Goal: Information Seeking & Learning: Find specific fact

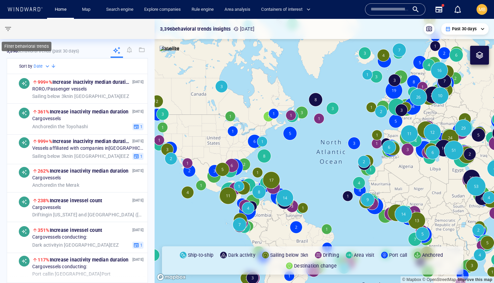
click at [9, 29] on span "button" at bounding box center [8, 29] width 8 height 8
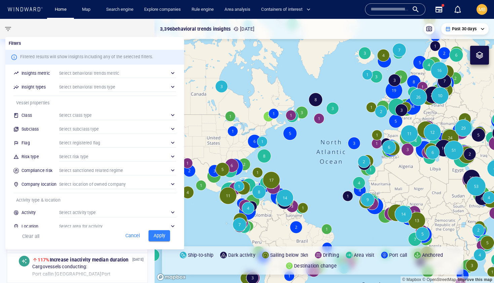
click at [5, 28] on div at bounding box center [247, 141] width 494 height 283
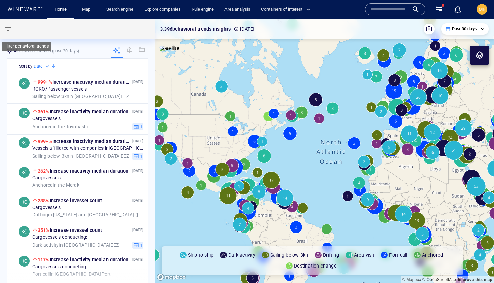
click at [5, 28] on span "button" at bounding box center [8, 29] width 8 height 8
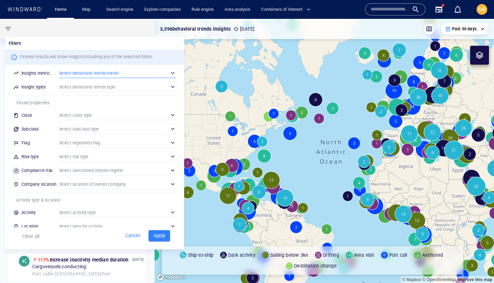
click at [119, 75] on div "​" at bounding box center [117, 73] width 117 height 10
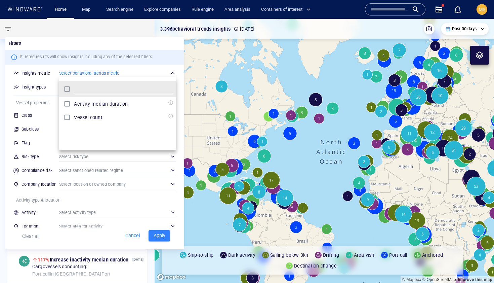
scroll to position [67, 117]
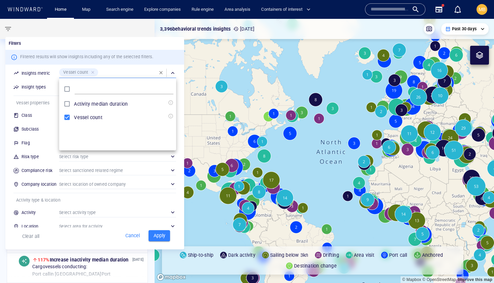
click at [133, 68] on div at bounding box center [247, 141] width 494 height 283
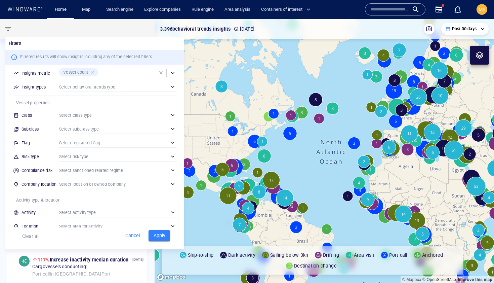
click at [173, 86] on div "​" at bounding box center [117, 87] width 117 height 10
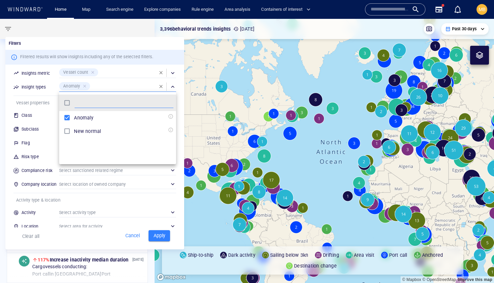
click at [124, 78] on div at bounding box center [247, 141] width 494 height 283
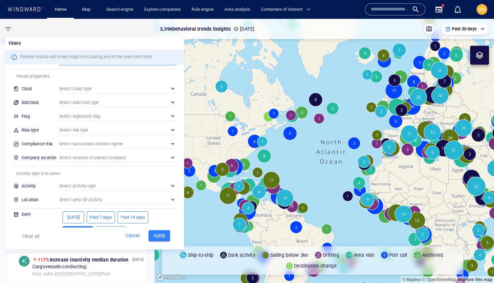
scroll to position [41, 0]
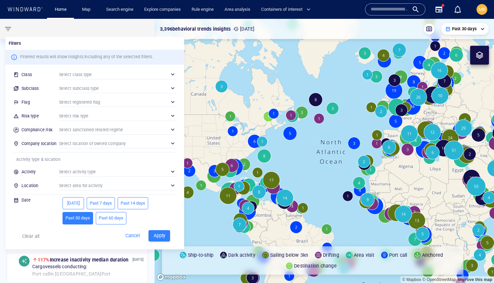
click at [103, 201] on span "Past 7 days" at bounding box center [101, 203] width 22 height 8
click at [117, 115] on div "​" at bounding box center [117, 116] width 117 height 10
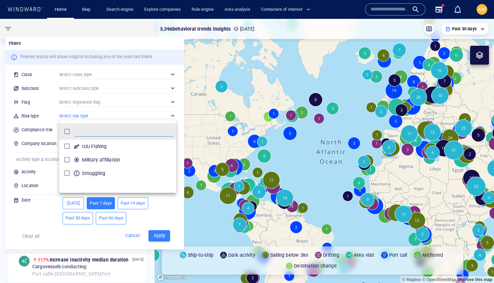
scroll to position [67, 117]
click at [157, 237] on div at bounding box center [247, 141] width 494 height 283
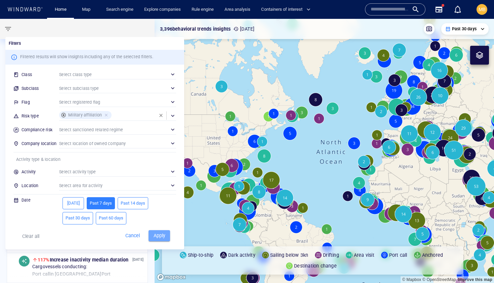
click at [158, 235] on span "Apply" at bounding box center [159, 235] width 15 height 8
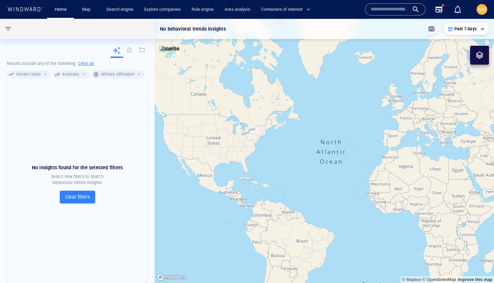
click at [96, 74] on div "Military affiliation" at bounding box center [118, 74] width 52 height 8
click at [90, 63] on h6 "Clear all" at bounding box center [86, 63] width 16 height 7
type input "**********"
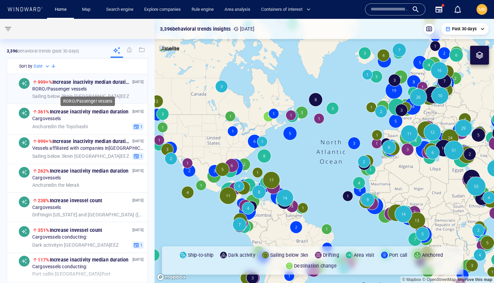
click at [98, 89] on div "RORO/Passenger vessels" at bounding box center [87, 89] width 111 height 6
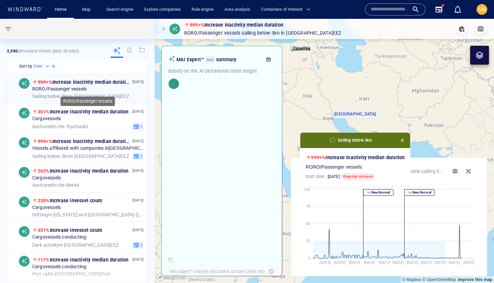
click at [98, 89] on div "RORO/Passenger vessels" at bounding box center [87, 89] width 111 height 6
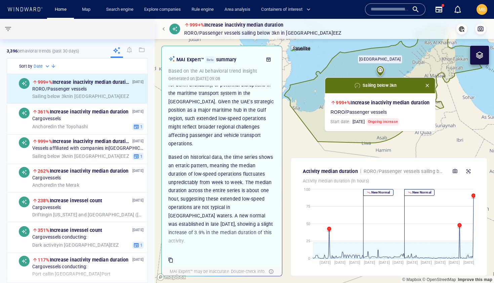
scroll to position [120, 0]
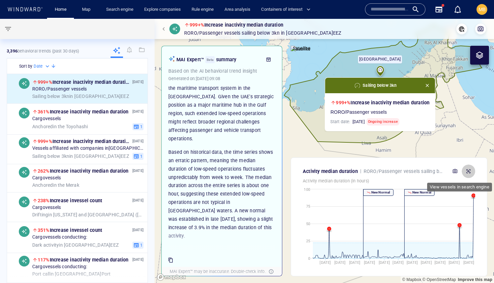
click at [470, 169] on icon "button" at bounding box center [468, 170] width 5 height 5
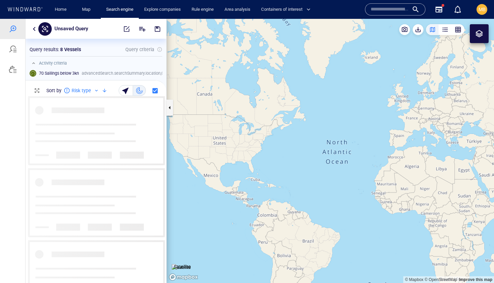
scroll to position [187, 141]
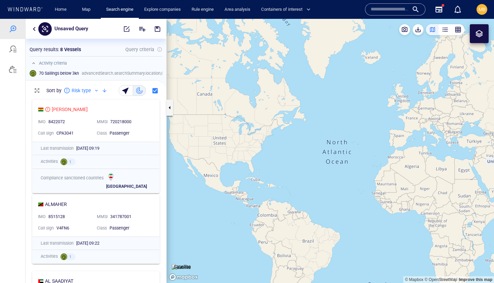
drag, startPoint x: 317, startPoint y: 165, endPoint x: 263, endPoint y: 165, distance: 53.8
click at [264, 165] on canvas "Map" at bounding box center [331, 151] width 328 height 264
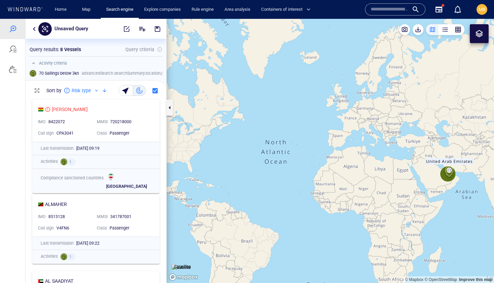
drag, startPoint x: 402, startPoint y: 170, endPoint x: 348, endPoint y: 130, distance: 67.1
click at [349, 130] on canvas "Map" at bounding box center [331, 151] width 328 height 264
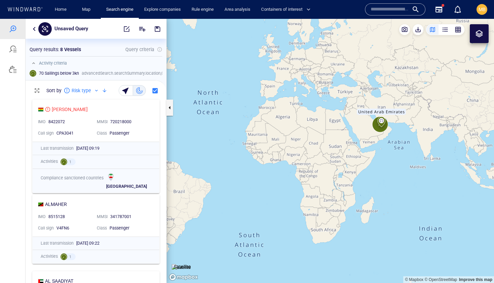
drag, startPoint x: 347, startPoint y: 150, endPoint x: 312, endPoint y: 166, distance: 38.4
click at [313, 166] on canvas "Map" at bounding box center [331, 151] width 328 height 264
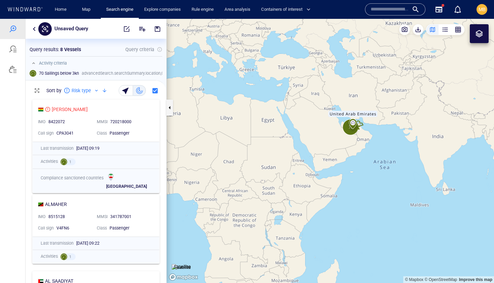
drag, startPoint x: 352, startPoint y: 142, endPoint x: 319, endPoint y: 153, distance: 34.4
click at [319, 153] on canvas "Map" at bounding box center [331, 151] width 328 height 264
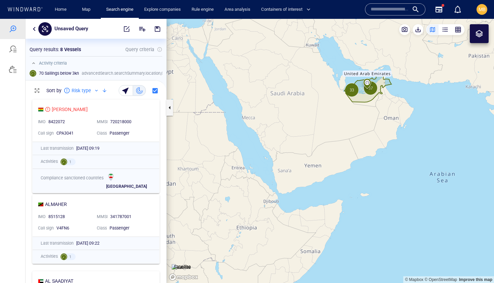
drag, startPoint x: 344, startPoint y: 142, endPoint x: 308, endPoint y: 171, distance: 46.3
click at [309, 171] on canvas "Map" at bounding box center [331, 151] width 328 height 264
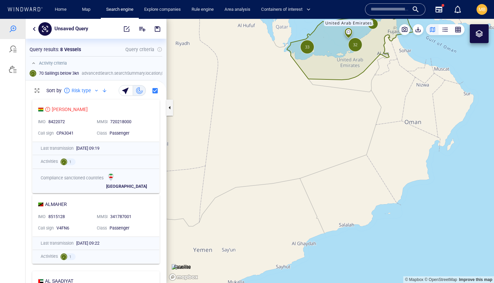
drag, startPoint x: 316, startPoint y: 161, endPoint x: 312, endPoint y: 200, distance: 39.2
click at [312, 200] on canvas "Map" at bounding box center [331, 151] width 328 height 264
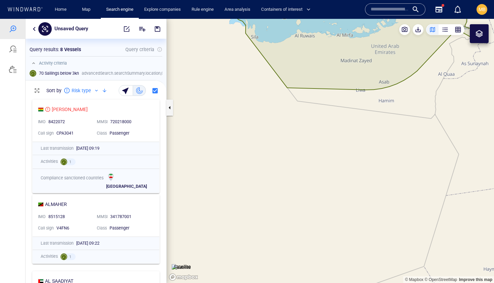
drag, startPoint x: 315, startPoint y: 150, endPoint x: 315, endPoint y: 206, distance: 56.2
click at [315, 206] on canvas "Map" at bounding box center [331, 151] width 328 height 264
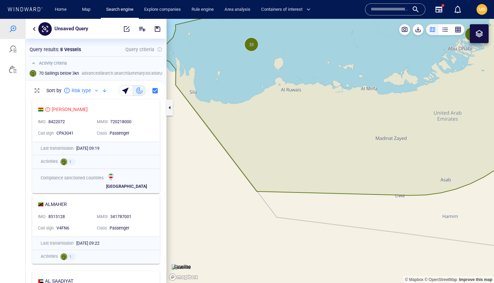
drag, startPoint x: 324, startPoint y: 146, endPoint x: 326, endPoint y: 206, distance: 59.9
click at [326, 206] on canvas "Map" at bounding box center [331, 151] width 328 height 264
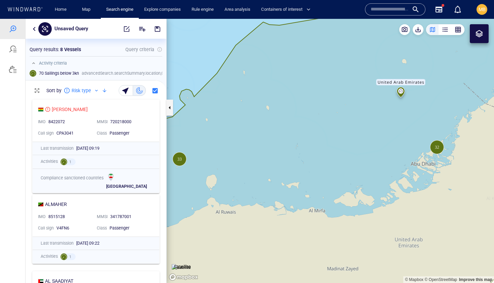
drag, startPoint x: 403, startPoint y: 158, endPoint x: 319, endPoint y: 173, distance: 85.0
click at [319, 173] on canvas "Map" at bounding box center [331, 151] width 328 height 264
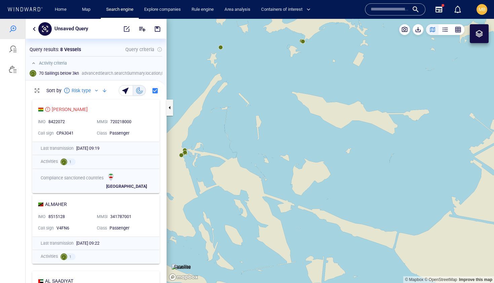
drag, startPoint x: 266, startPoint y: 184, endPoint x: 343, endPoint y: 184, distance: 77.7
click at [343, 184] on canvas "Map" at bounding box center [331, 151] width 328 height 264
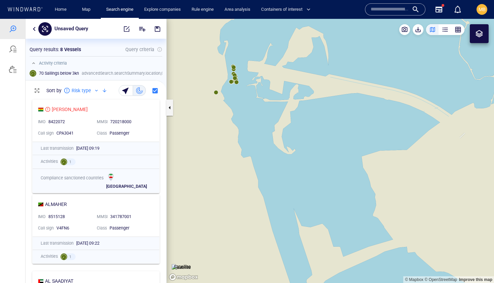
drag, startPoint x: 269, startPoint y: 160, endPoint x: 294, endPoint y: 197, distance: 45.2
click at [294, 197] on canvas "Map" at bounding box center [331, 151] width 328 height 264
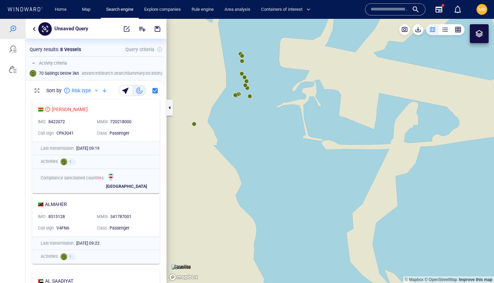
drag, startPoint x: 280, startPoint y: 148, endPoint x: 309, endPoint y: 173, distance: 38.4
click at [309, 173] on canvas "Map" at bounding box center [331, 151] width 328 height 264
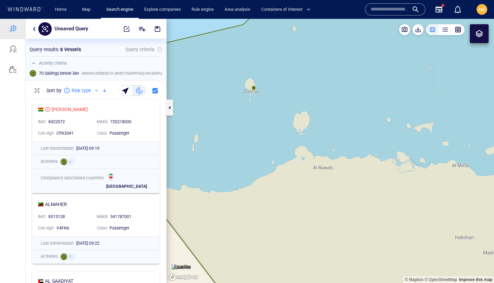
drag, startPoint x: 247, startPoint y: 148, endPoint x: 247, endPoint y: 182, distance: 34.0
click at [247, 182] on canvas "Map" at bounding box center [331, 151] width 328 height 264
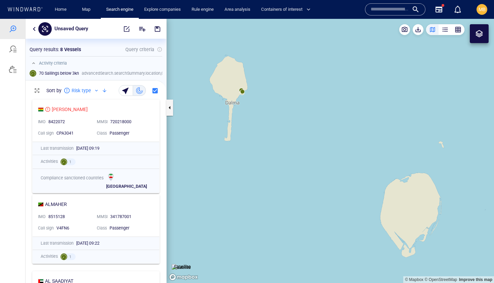
drag, startPoint x: 242, startPoint y: 138, endPoint x: 253, endPoint y: 196, distance: 59.2
click at [253, 196] on canvas "Map" at bounding box center [331, 151] width 328 height 264
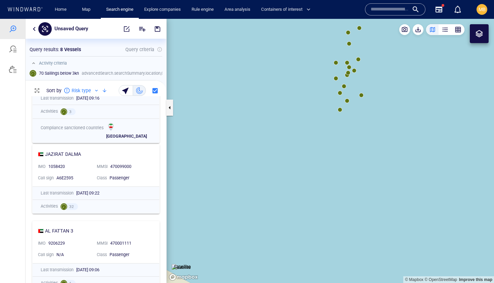
scroll to position [302, 0]
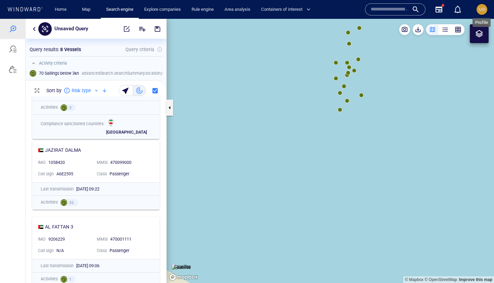
click at [483, 10] on span "MB" at bounding box center [482, 9] width 7 height 5
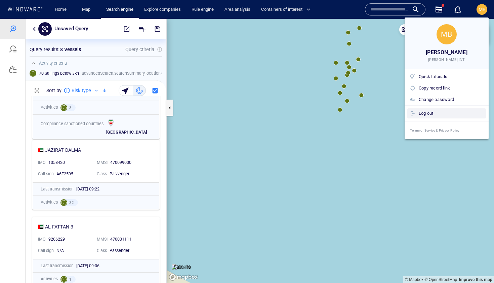
click at [422, 115] on div "Log out" at bounding box center [451, 113] width 65 height 7
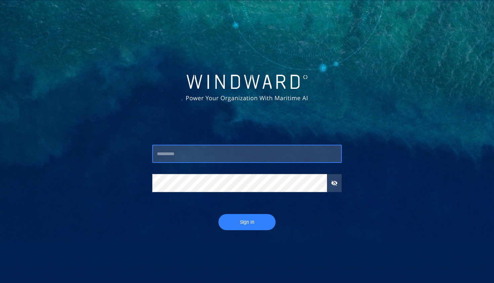
click at [238, 156] on input "text" at bounding box center [247, 154] width 190 height 18
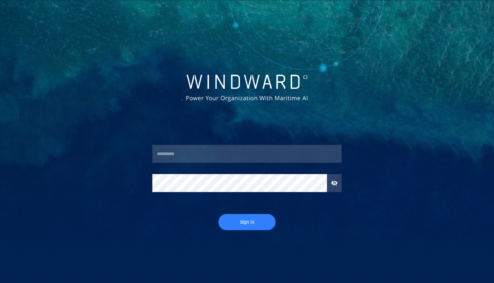
type input "**********"
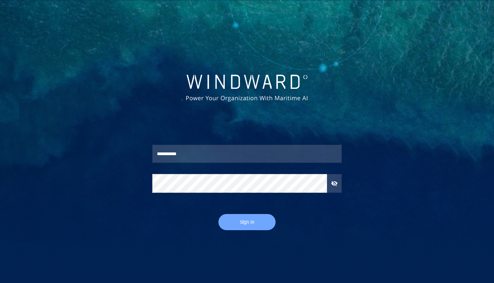
click at [243, 221] on span "Sign In" at bounding box center [247, 222] width 44 height 8
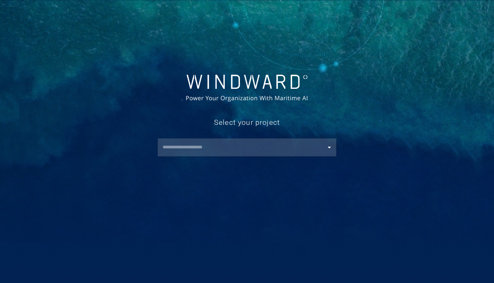
click at [271, 149] on input "text" at bounding box center [249, 147] width 176 height 12
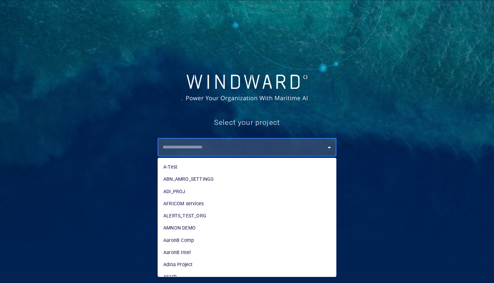
click at [271, 149] on input "text" at bounding box center [249, 147] width 176 height 12
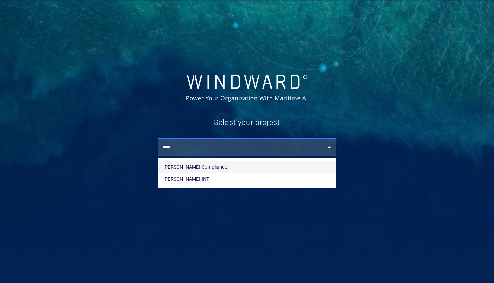
click at [260, 169] on li "[PERSON_NAME] Compliance" at bounding box center [247, 167] width 178 height 12
type input "**********"
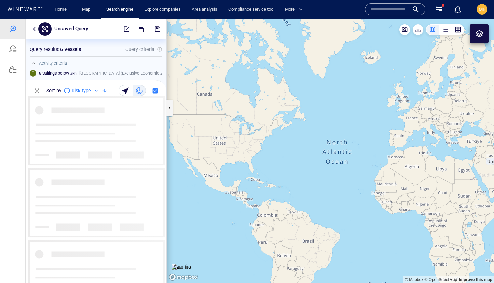
scroll to position [187, 141]
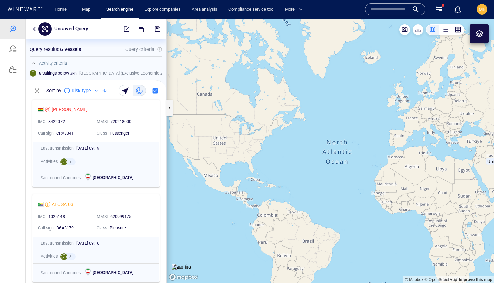
click at [372, 11] on input "text" at bounding box center [390, 9] width 38 height 10
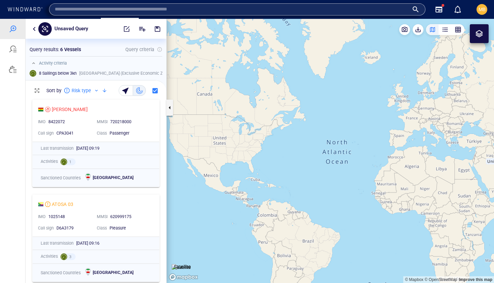
paste input "*******"
type input "*******"
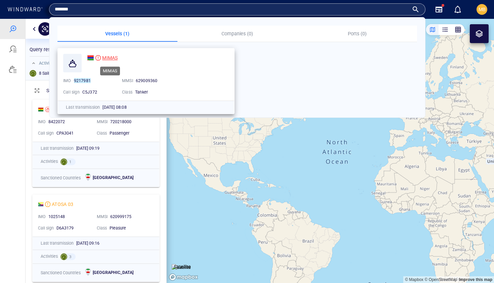
click at [109, 58] on span "MIMAS" at bounding box center [109, 57] width 15 height 5
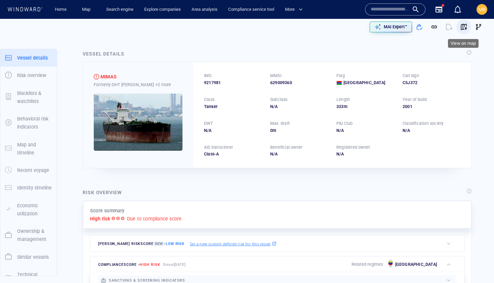
click at [465, 27] on span "button" at bounding box center [464, 27] width 7 height 7
click at [378, 8] on input "text" at bounding box center [390, 9] width 38 height 10
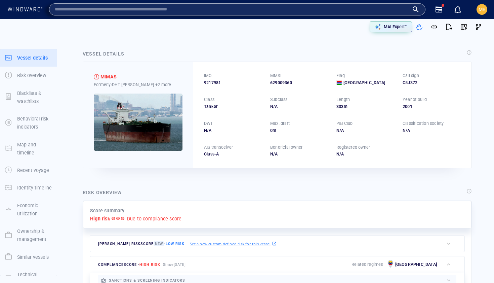
paste input "*******"
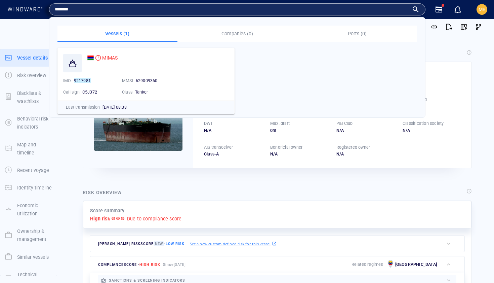
type input "*******"
click at [481, 11] on span "MB" at bounding box center [482, 9] width 7 height 5
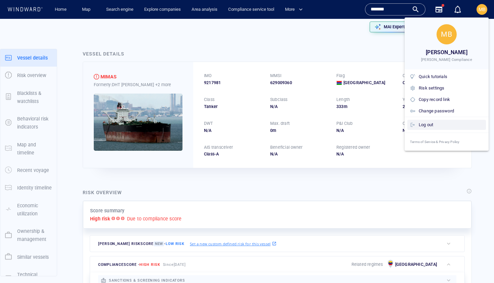
click at [433, 124] on div "Log out" at bounding box center [451, 124] width 65 height 7
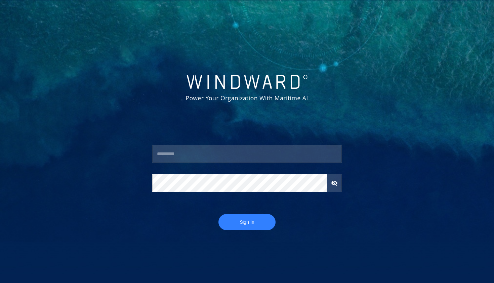
click at [191, 157] on input "text" at bounding box center [247, 154] width 190 height 18
type input "*********"
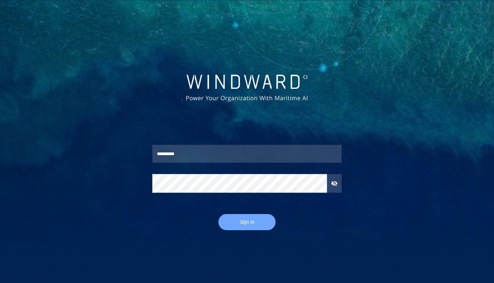
click at [240, 221] on span "Sign In" at bounding box center [247, 222] width 44 height 8
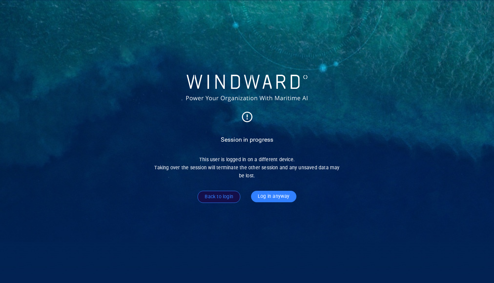
click at [270, 197] on span "Log in anyway" at bounding box center [274, 196] width 32 height 8
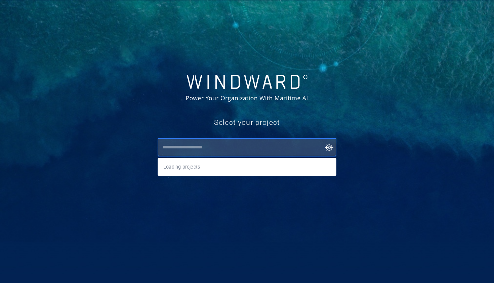
click at [239, 149] on input "text" at bounding box center [249, 147] width 176 height 12
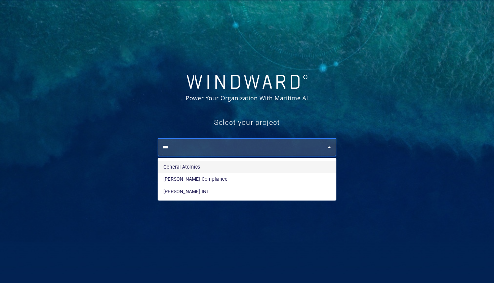
click at [240, 143] on input "***" at bounding box center [249, 147] width 176 height 12
type input "***"
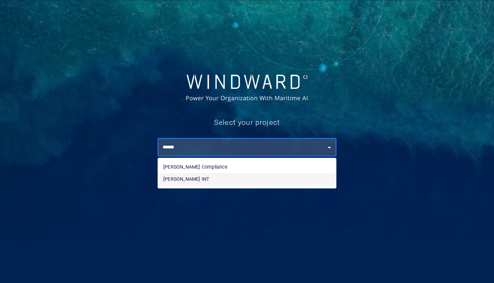
click at [231, 177] on li "Michelle B INT" at bounding box center [247, 179] width 178 height 12
type input "**********"
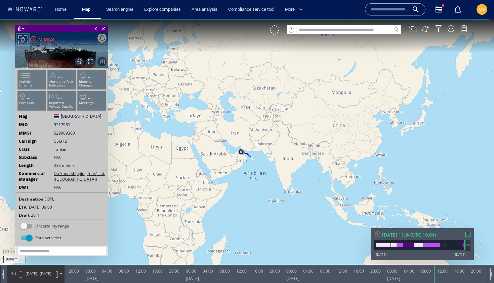
drag, startPoint x: 241, startPoint y: 168, endPoint x: 264, endPoint y: 190, distance: 32.1
click at [264, 190] on canvas "Map" at bounding box center [247, 147] width 494 height 257
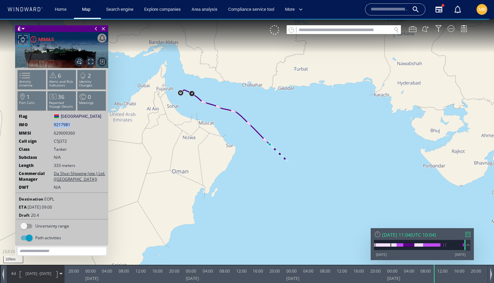
drag, startPoint x: 72, startPoint y: 124, endPoint x: 53, endPoint y: 123, distance: 19.2
click at [53, 123] on div "IMO 9217981 9217981" at bounding box center [61, 125] width 93 height 6
copy div "9217981"
click at [46, 39] on div "MIMAS" at bounding box center [46, 39] width 16 height 8
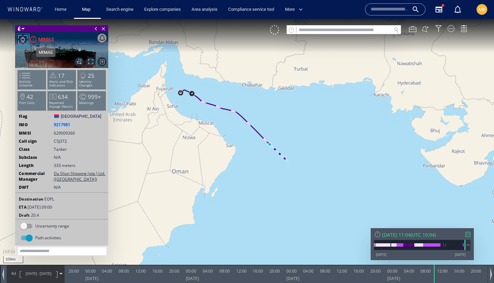
click at [49, 40] on div "MIMAS" at bounding box center [46, 39] width 16 height 8
drag, startPoint x: 77, startPoint y: 134, endPoint x: 53, endPoint y: 133, distance: 23.9
click at [53, 133] on div "MMSI 629009360" at bounding box center [61, 133] width 93 height 6
copy span "629009360"
click at [346, 30] on input "text" at bounding box center [344, 30] width 95 height 9
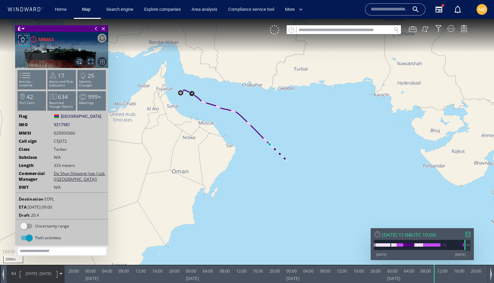
paste input "*********"
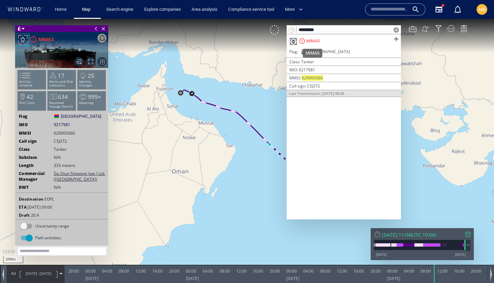
type input "*********"
click at [316, 39] on div "MIMAS" at bounding box center [312, 41] width 13 height 6
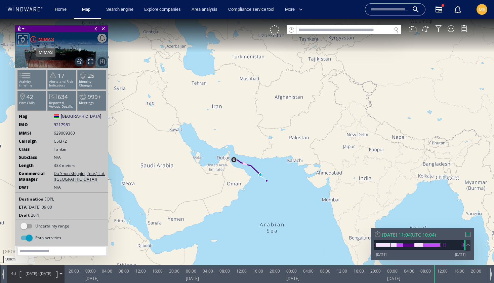
click at [46, 39] on div "MIMAS" at bounding box center [46, 39] width 16 height 8
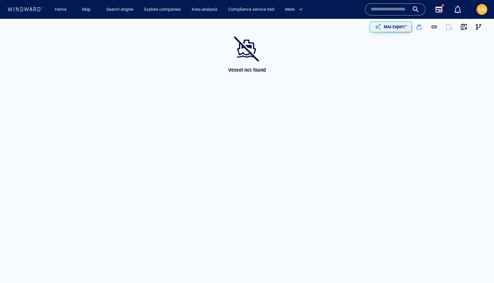
click at [384, 8] on input "text" at bounding box center [390, 9] width 38 height 10
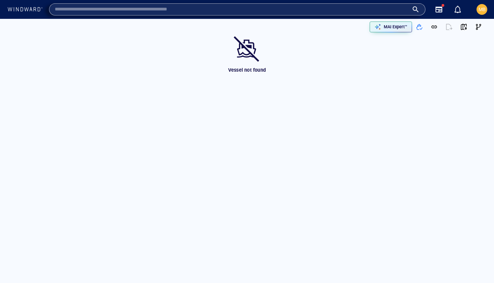
paste input "*******"
type input "*******"
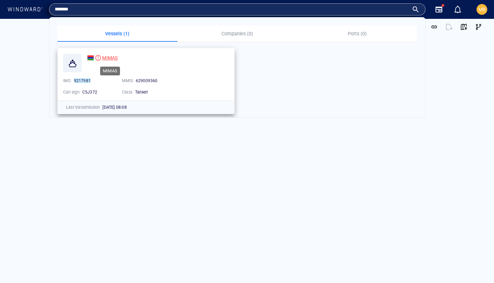
click at [109, 59] on span "MIMAS" at bounding box center [109, 57] width 15 height 5
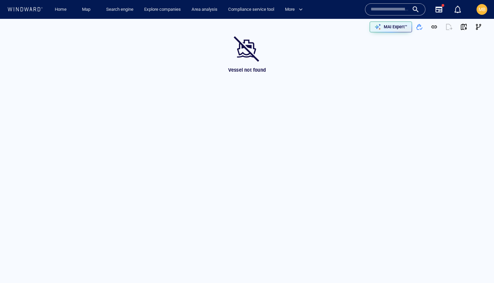
click at [382, 8] on input "text" at bounding box center [390, 9] width 38 height 10
